Goal: Transaction & Acquisition: Book appointment/travel/reservation

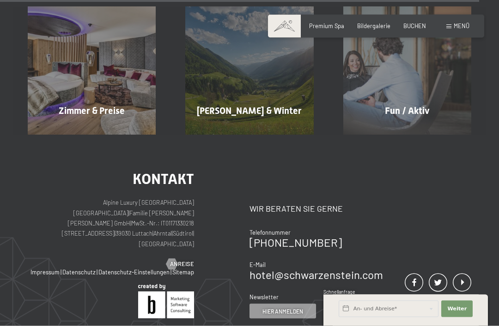
scroll to position [3089, 0]
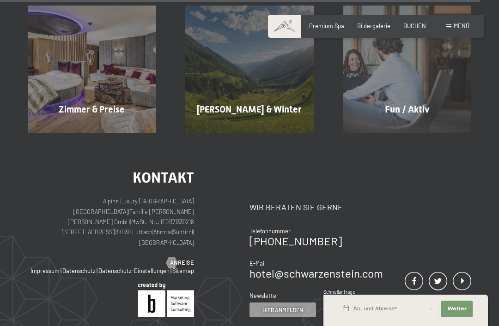
click at [118, 100] on div "Zimmer & Preise Mehr erfahren" at bounding box center [91, 70] width 157 height 128
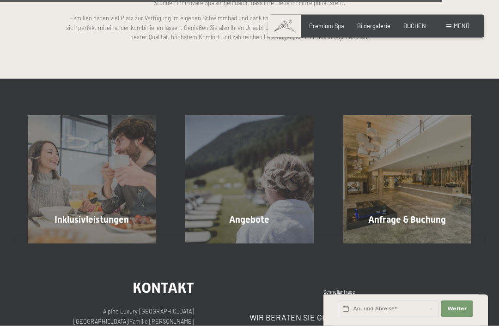
scroll to position [1892, 0]
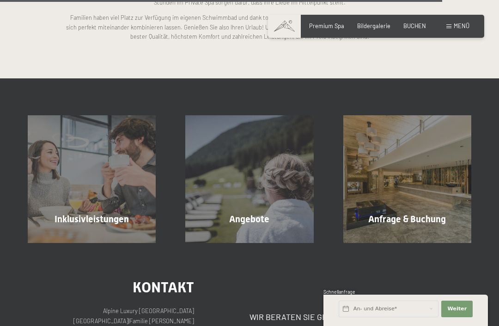
click at [249, 218] on div "Angebote Mehr erfahren" at bounding box center [248, 179] width 157 height 128
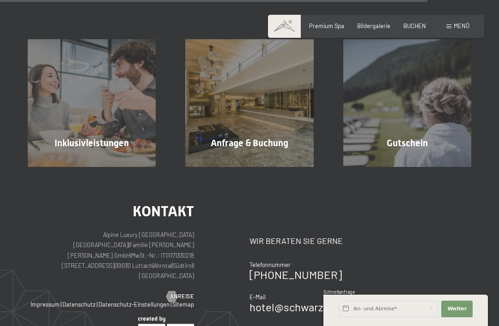
scroll to position [1033, 0]
click at [257, 147] on div "Anfrage & Buchung Mehr erfahren" at bounding box center [248, 104] width 157 height 128
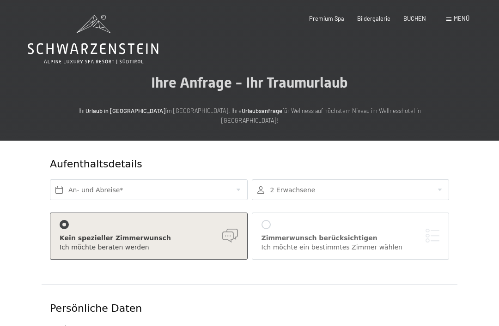
click at [424, 15] on span "BUCHEN" at bounding box center [414, 18] width 23 height 7
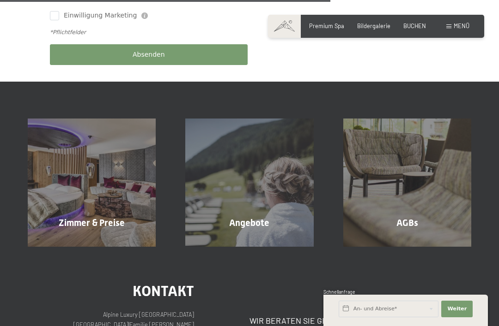
scroll to position [501, 0]
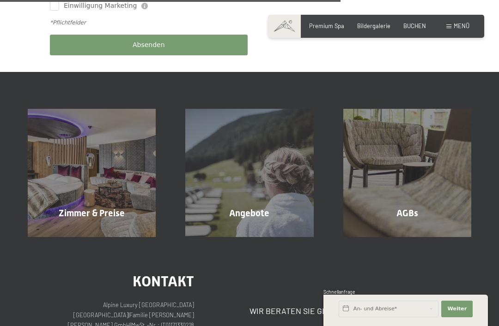
click at [105, 229] on span "Mehr erfahren" at bounding box center [94, 233] width 46 height 8
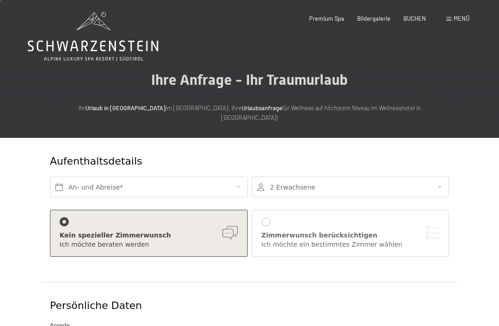
scroll to position [0, 0]
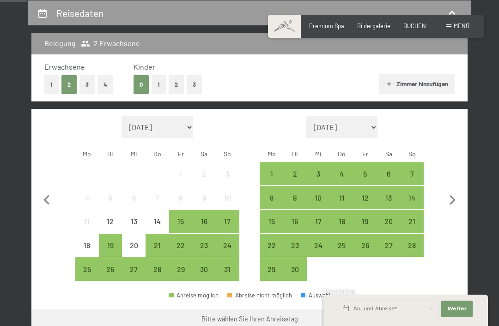
scroll to position [176, 0]
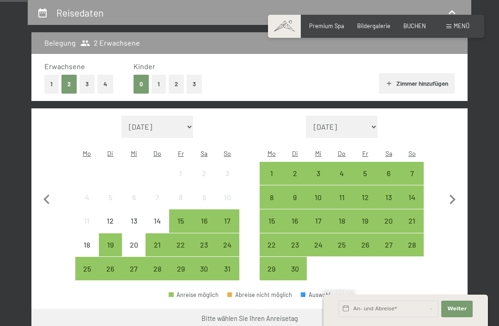
click at [93, 266] on div "25" at bounding box center [87, 277] width 22 height 22
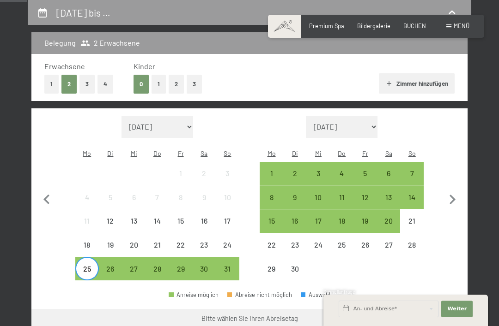
click at [232, 266] on div "31" at bounding box center [228, 277] width 22 height 22
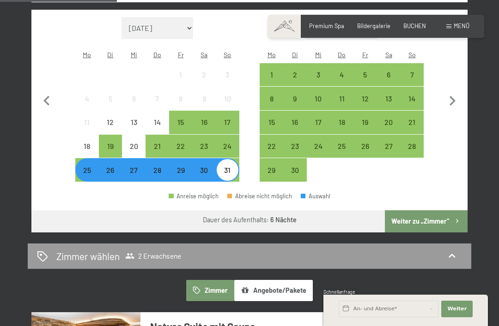
scroll to position [275, 0]
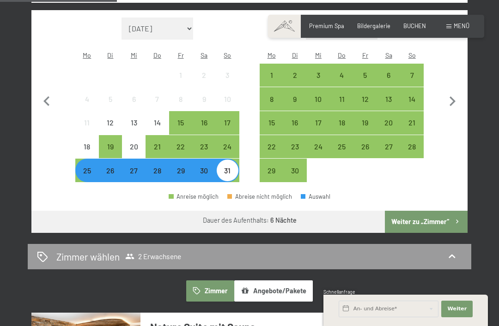
click at [83, 167] on div "25" at bounding box center [87, 178] width 22 height 22
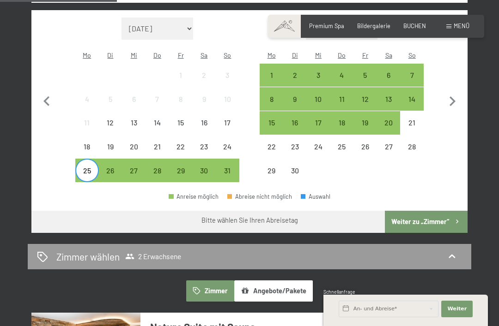
click at [208, 167] on div "30" at bounding box center [204, 178] width 22 height 22
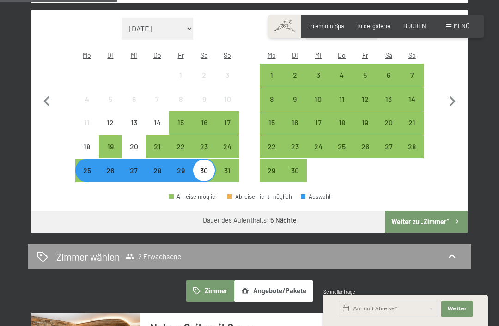
click at [427, 211] on button "Weiter zu „Zimmer“" at bounding box center [426, 222] width 83 height 22
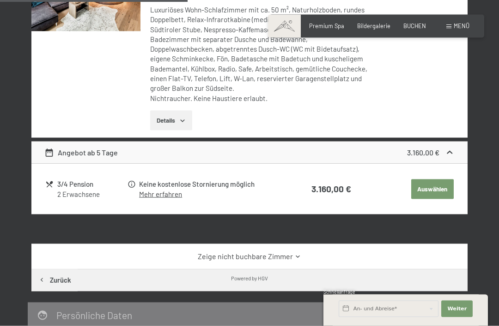
scroll to position [334, 0]
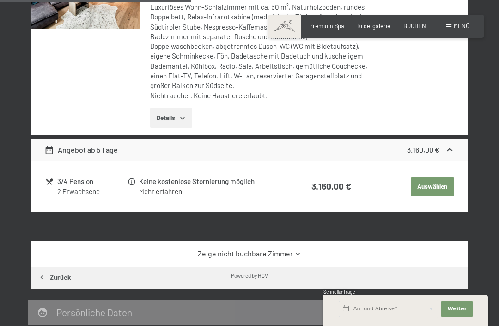
click at [271, 249] on link "Zeige nicht buchbare Zimmer" at bounding box center [249, 254] width 410 height 10
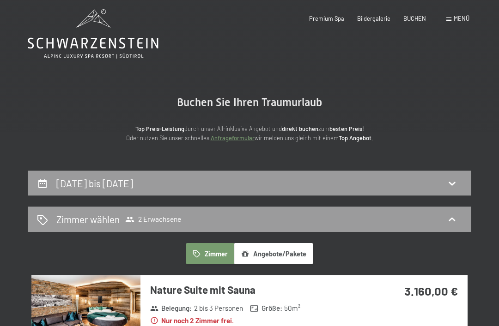
scroll to position [0, 0]
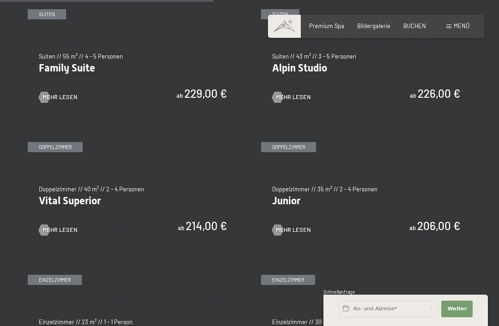
scroll to position [895, 0]
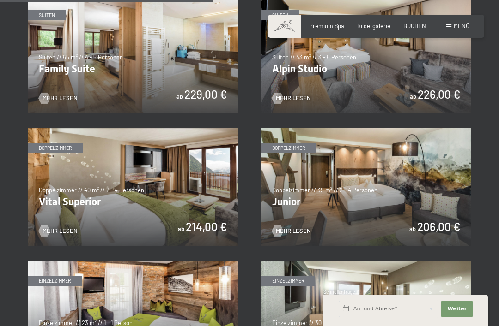
click at [162, 198] on img at bounding box center [133, 187] width 210 height 118
